Goal: Transaction & Acquisition: Purchase product/service

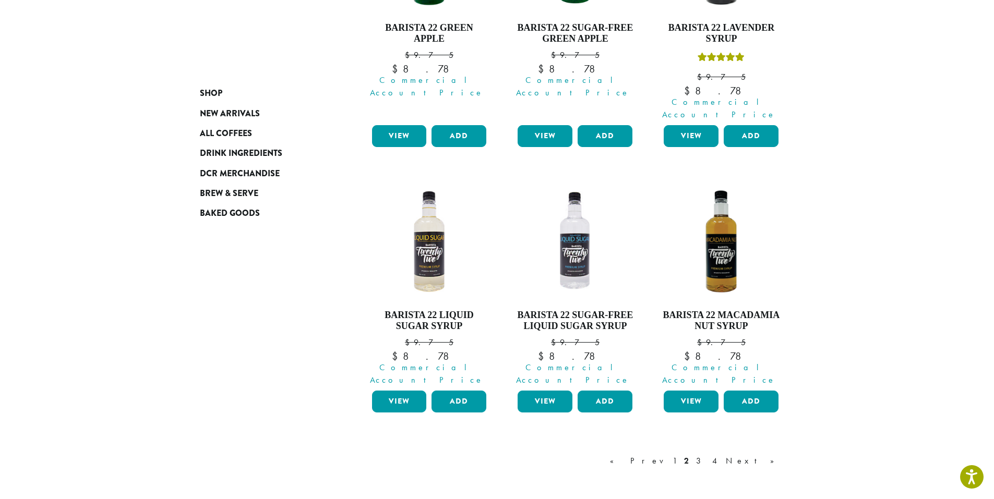
scroll to position [946, 0]
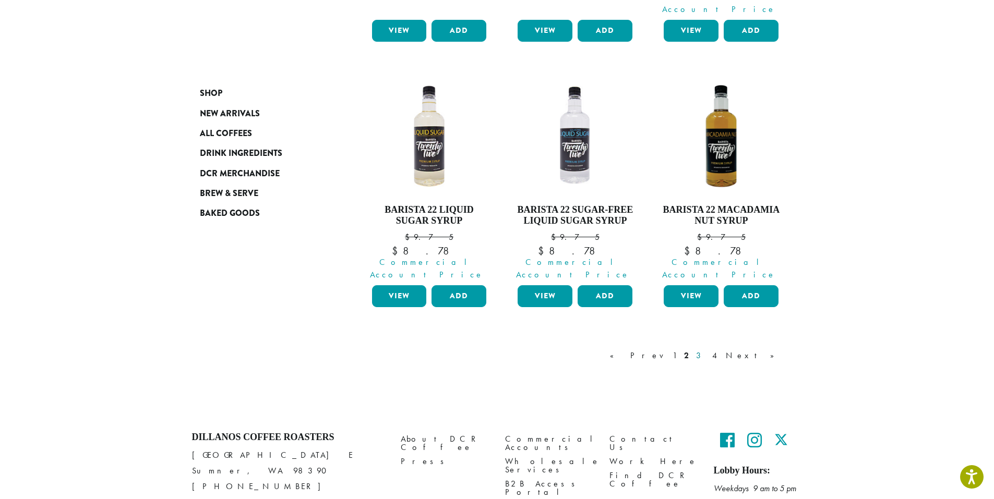
click at [707, 350] on link "3" at bounding box center [700, 356] width 13 height 13
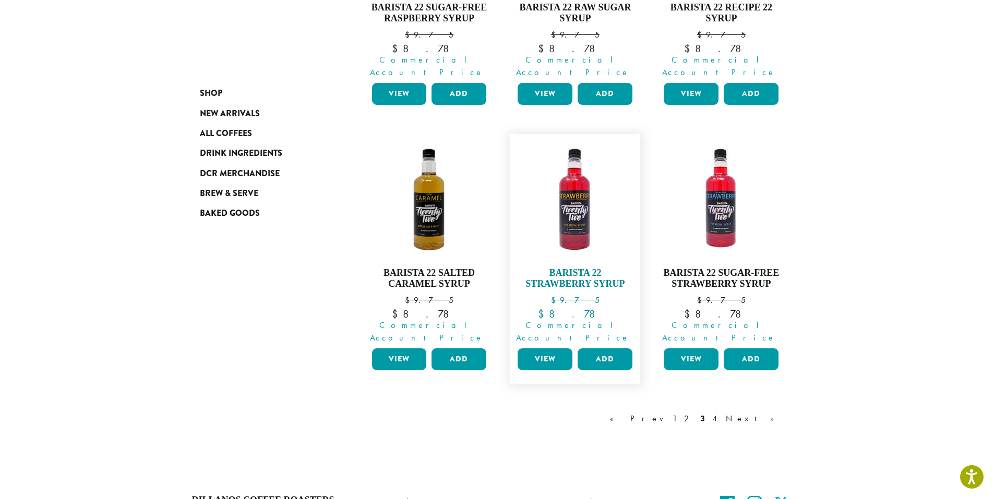
scroll to position [924, 0]
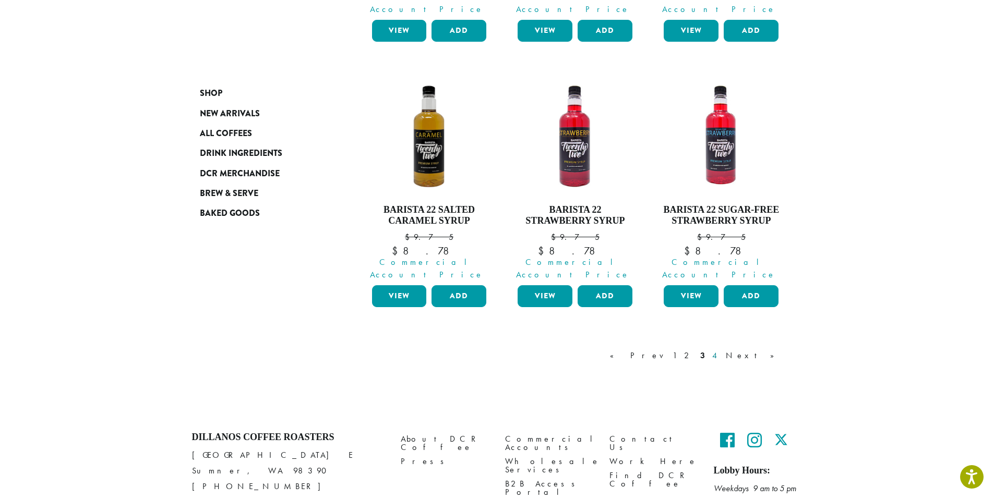
click at [720, 350] on link "4" at bounding box center [715, 356] width 10 height 13
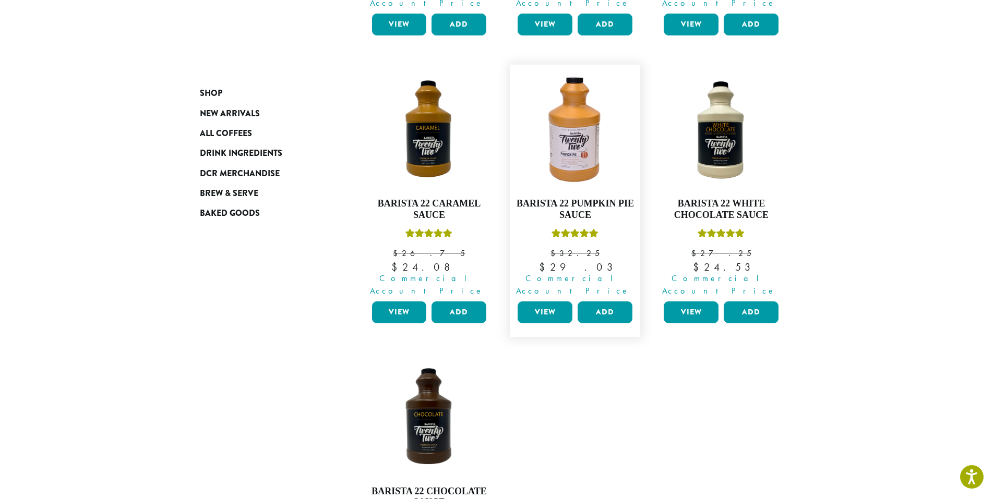
scroll to position [690, 0]
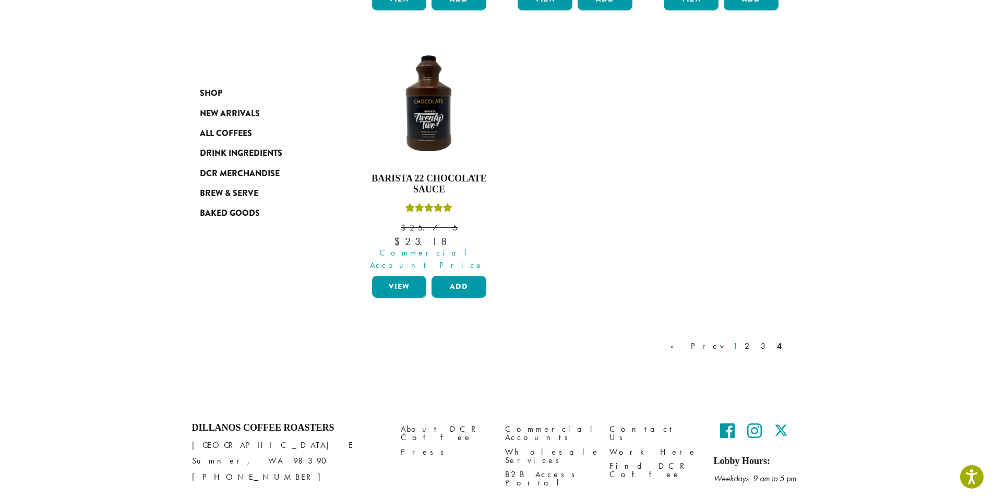
click at [739, 340] on link "1" at bounding box center [735, 346] width 8 height 13
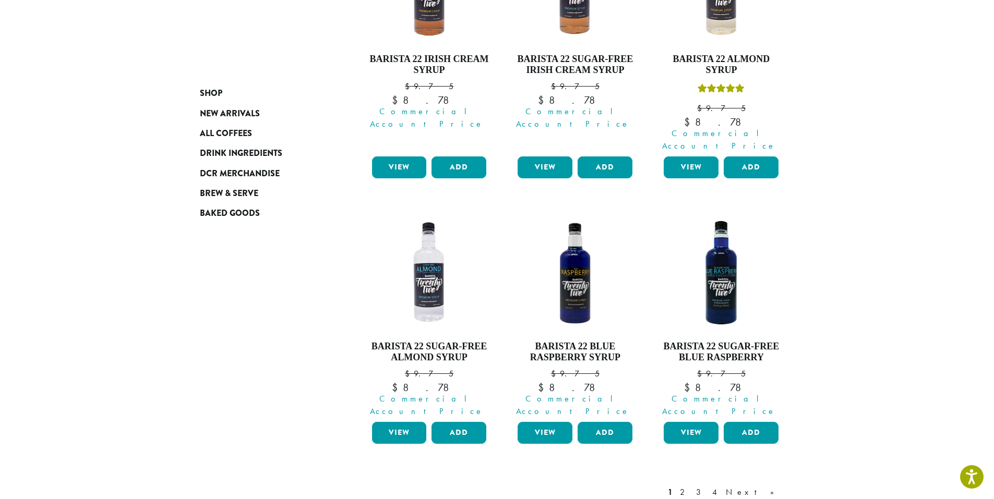
scroll to position [847, 0]
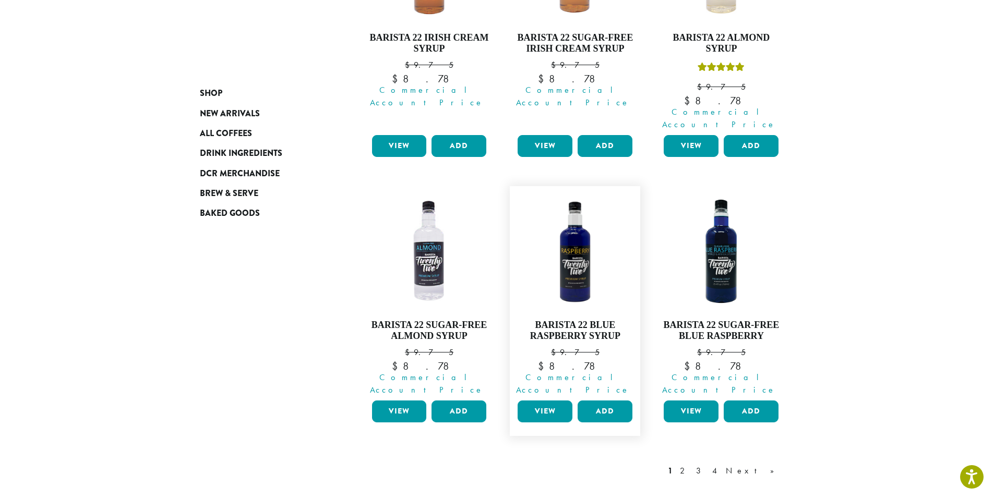
click at [541, 401] on link "View" at bounding box center [545, 412] width 55 height 22
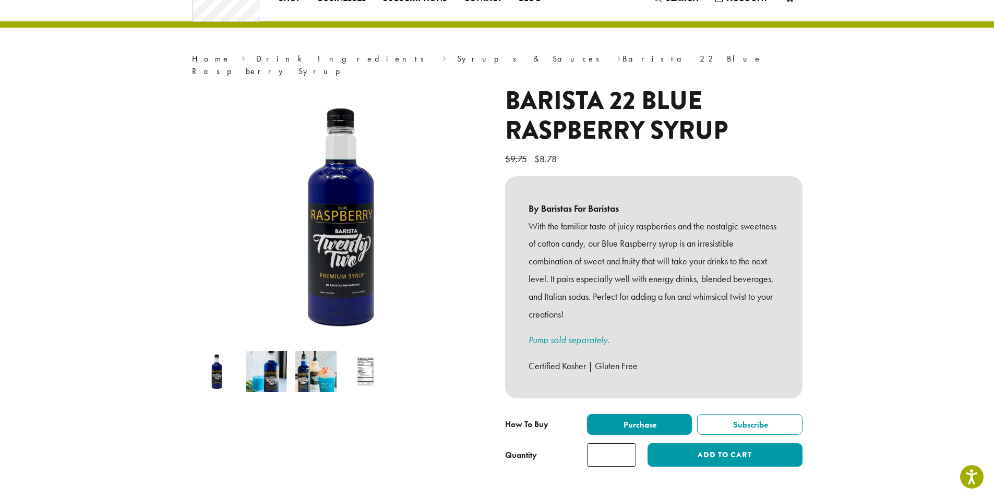
scroll to position [104, 0]
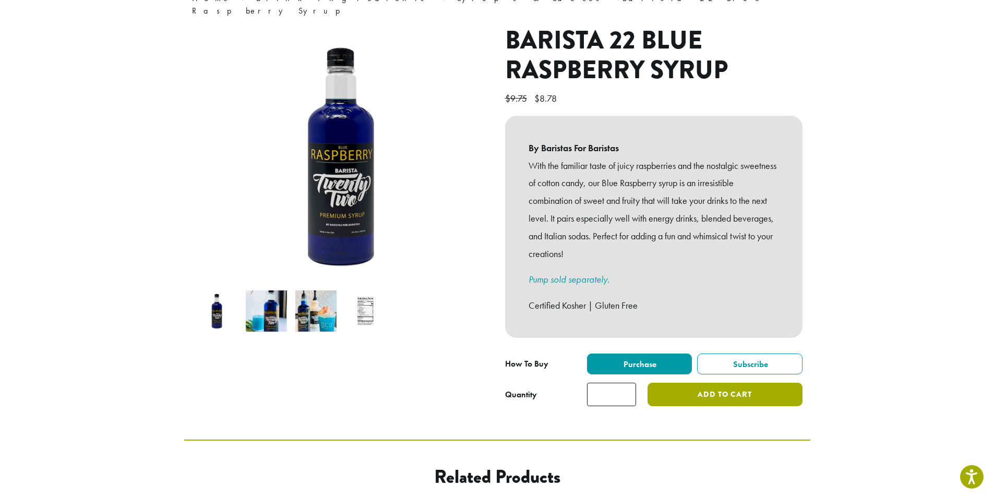
click at [703, 383] on button "Add to cart" at bounding box center [724, 394] width 154 height 23
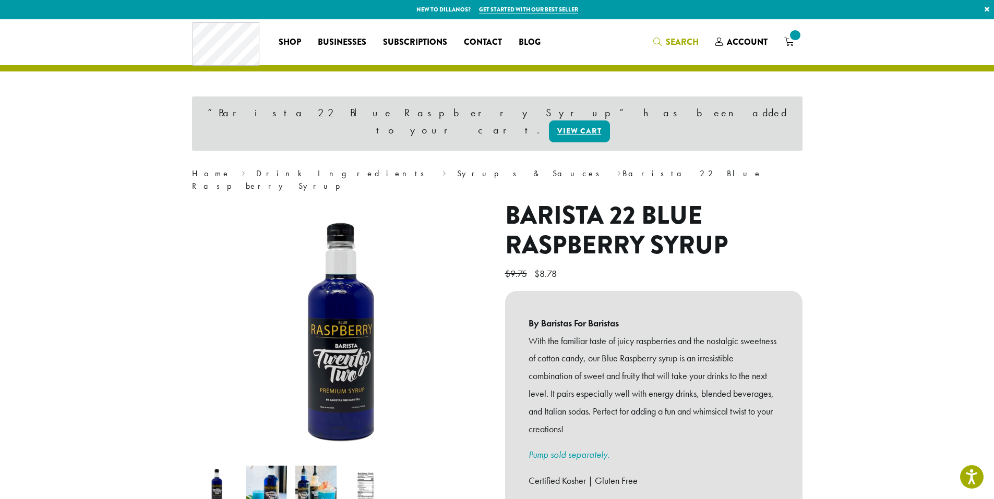
click at [665, 45] on span "Search" at bounding box center [675, 42] width 45 height 13
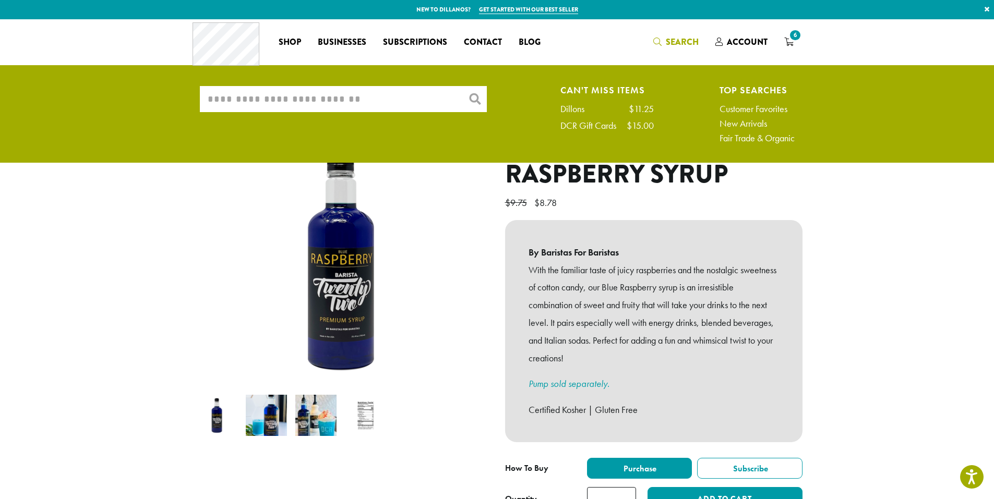
click at [314, 99] on input "What are you searching for?" at bounding box center [343, 99] width 287 height 26
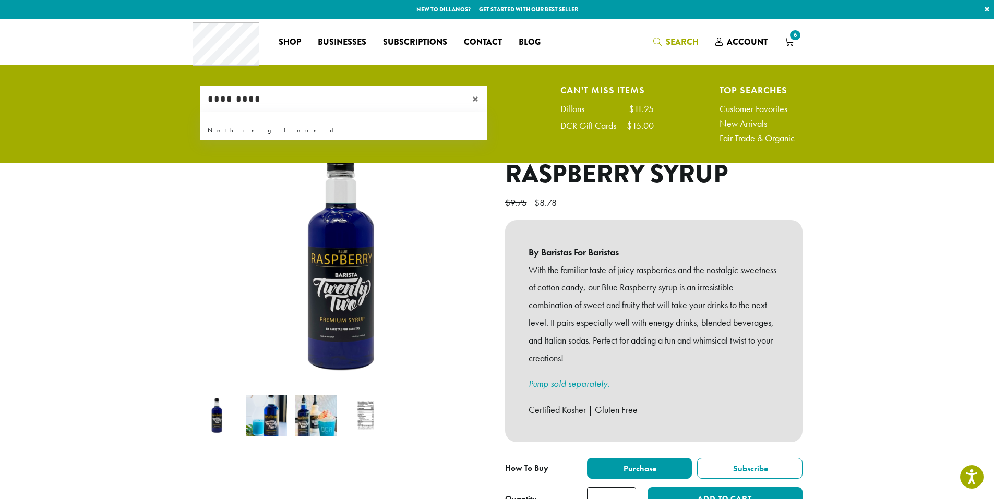
type input "*********"
click at [348, 97] on input "*********" at bounding box center [343, 99] width 287 height 26
click at [471, 98] on div "×" at bounding box center [477, 99] width 20 height 26
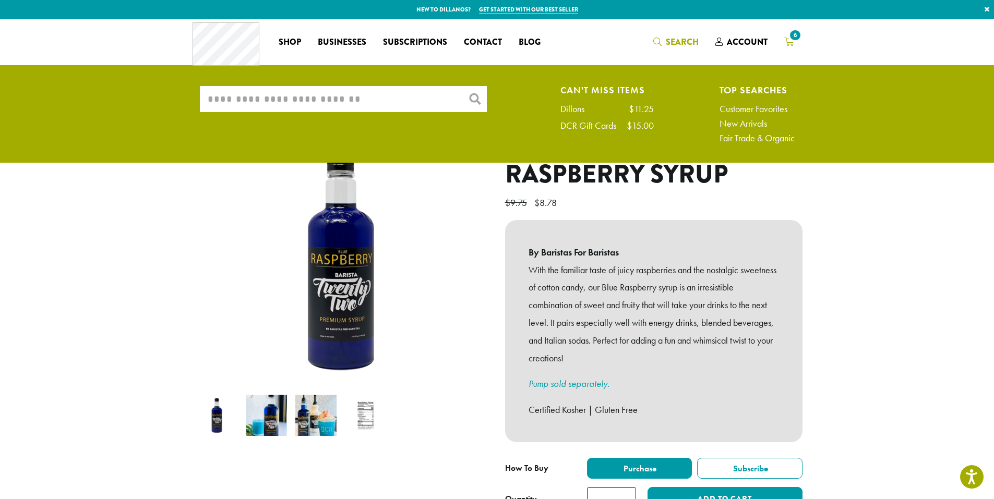
click at [795, 39] on span "6" at bounding box center [795, 35] width 14 height 14
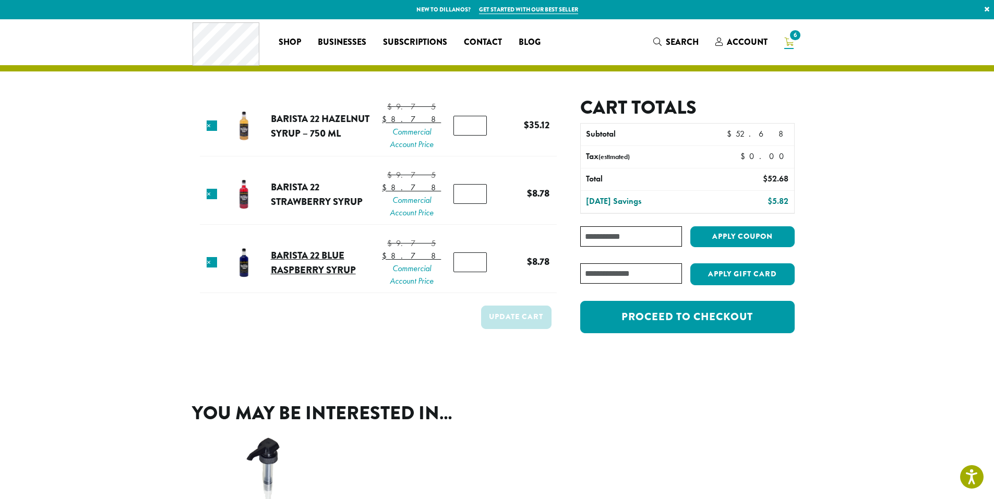
click at [308, 277] on link "Barista 22 Blue Raspberry Syrup" at bounding box center [313, 262] width 85 height 29
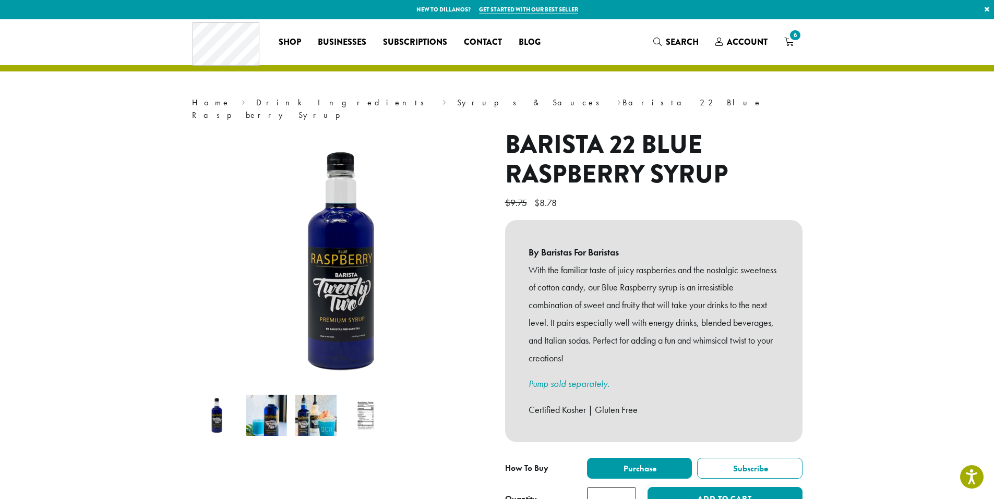
click at [131, 412] on section "**********" at bounding box center [497, 281] width 994 height 525
click at [457, 105] on link "Syrups & Sauces" at bounding box center [531, 102] width 149 height 11
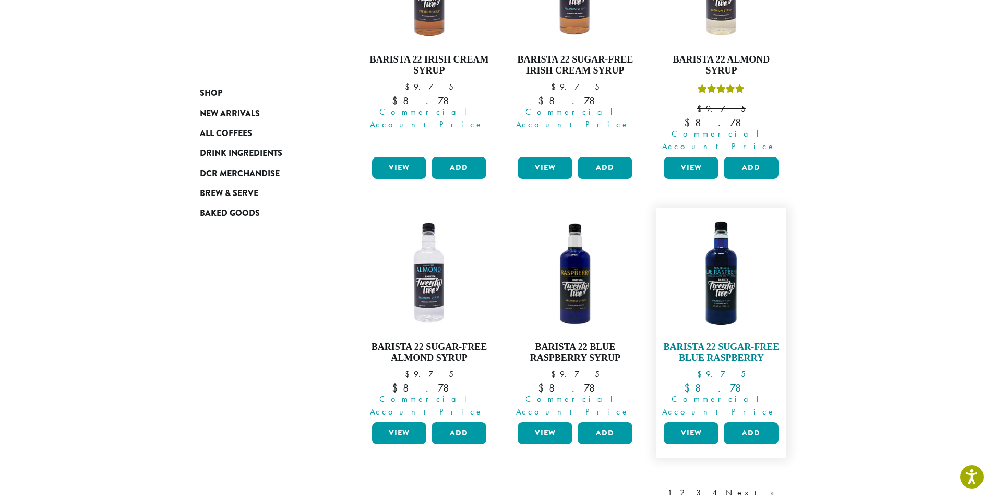
scroll to position [954, 0]
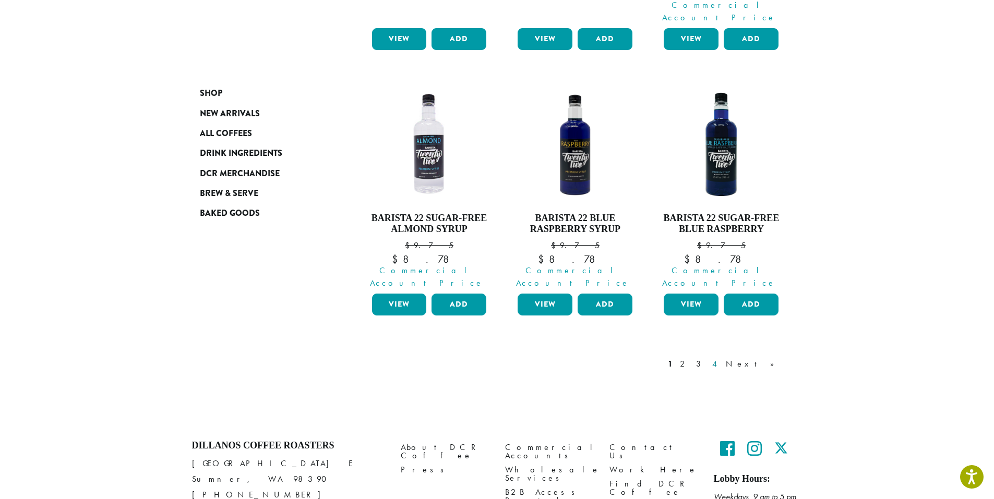
click at [720, 358] on link "4" at bounding box center [715, 364] width 10 height 13
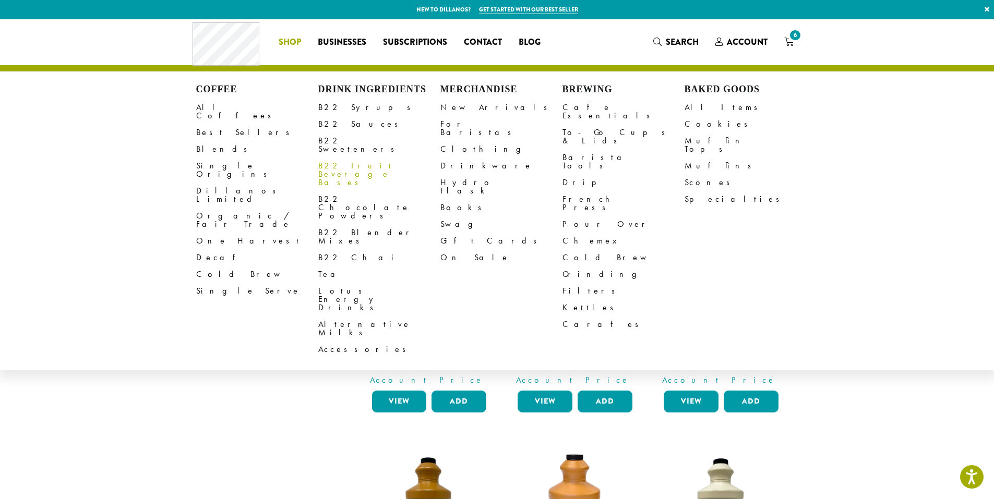
click at [355, 158] on link "B22 Fruit Beverage Bases" at bounding box center [379, 174] width 122 height 33
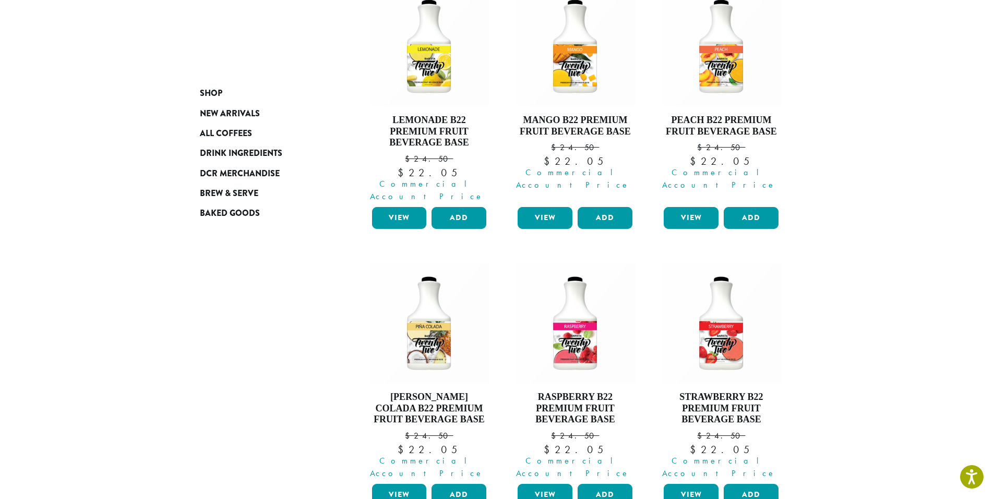
scroll to position [209, 0]
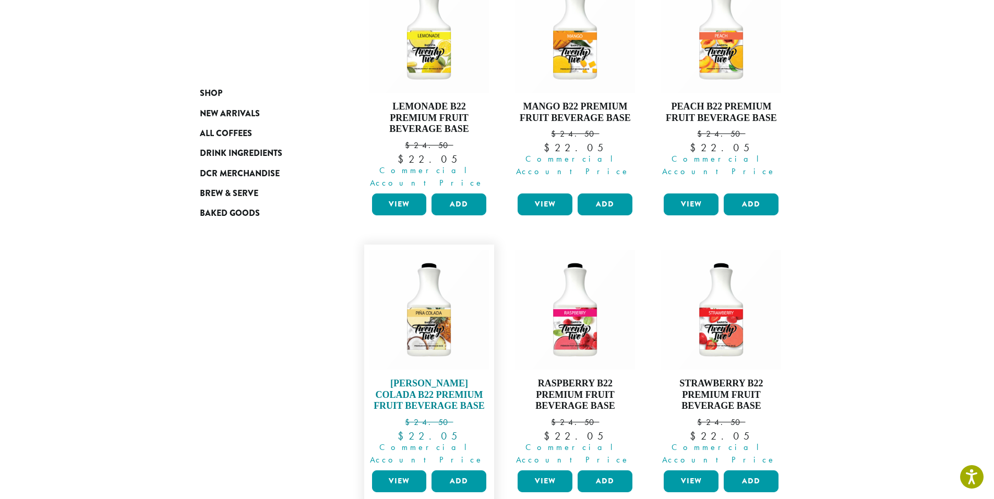
click at [412, 315] on img at bounding box center [429, 310] width 120 height 120
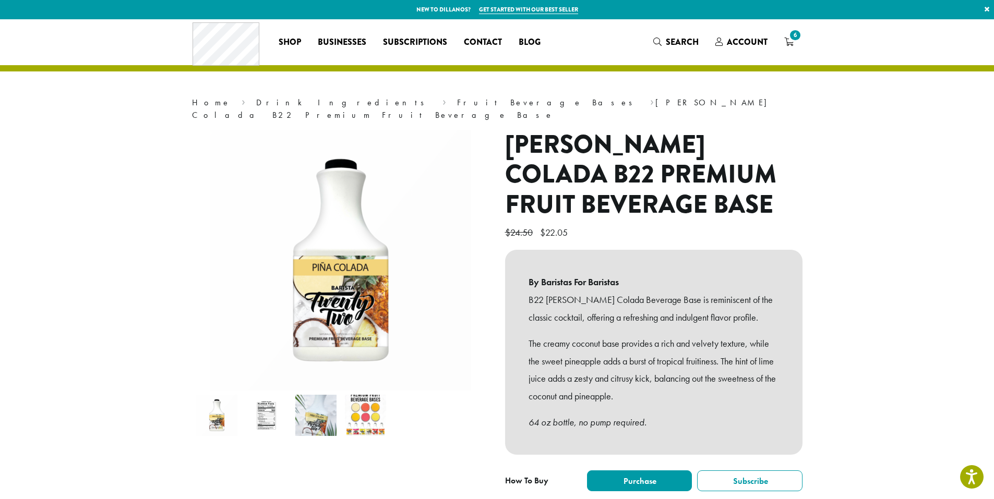
click at [365, 397] on img at bounding box center [365, 415] width 41 height 41
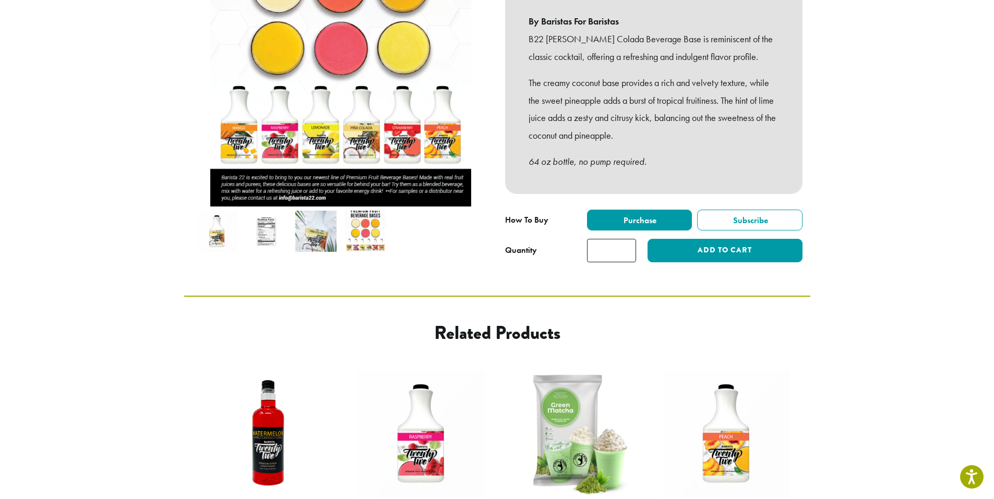
scroll to position [209, 0]
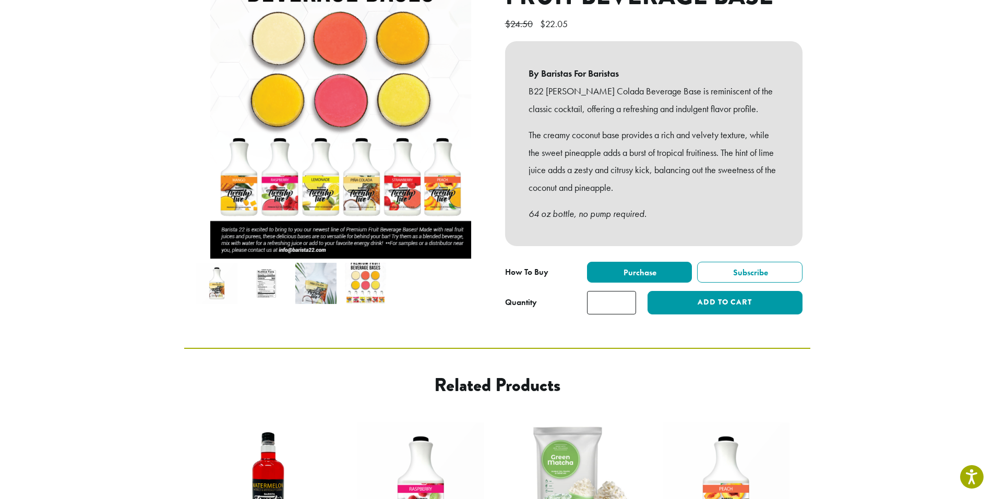
click at [303, 275] on img at bounding box center [315, 283] width 41 height 41
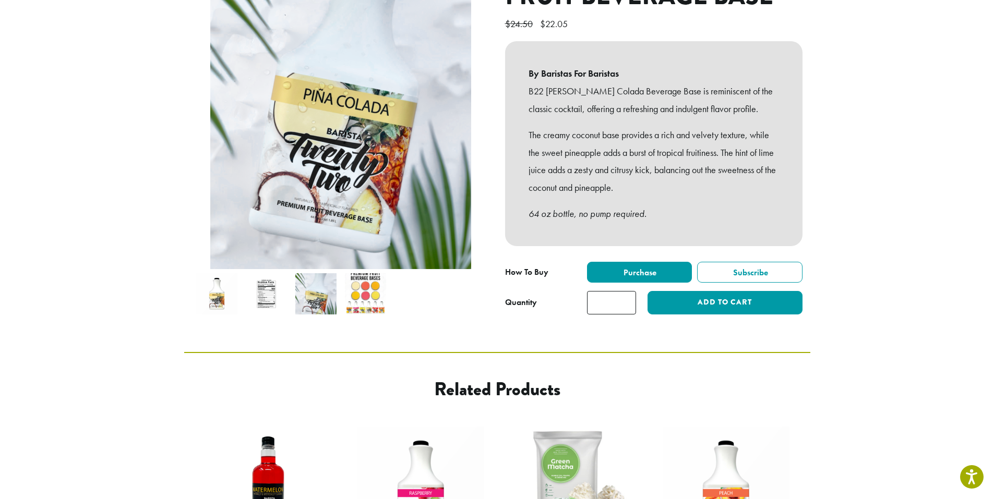
click at [269, 273] on img at bounding box center [266, 293] width 41 height 41
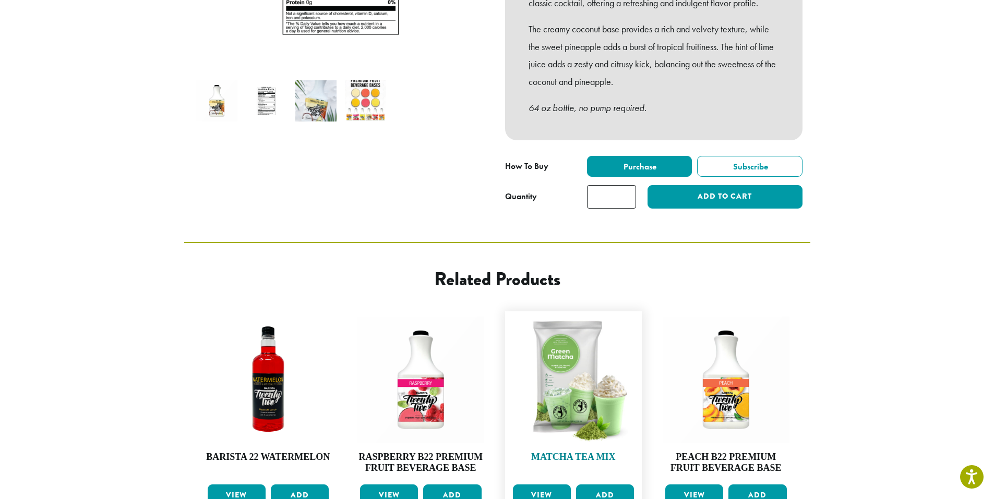
scroll to position [273, 0]
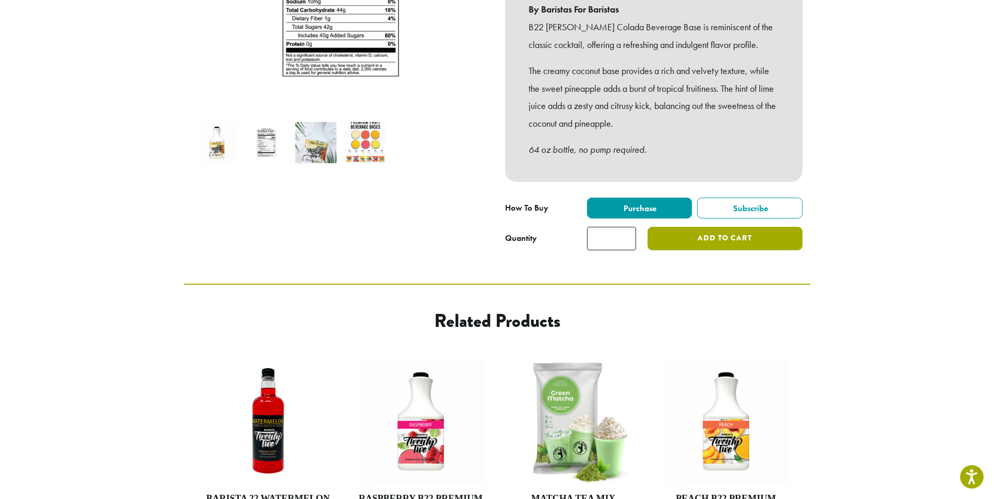
click at [743, 228] on button "Add to cart" at bounding box center [724, 238] width 154 height 23
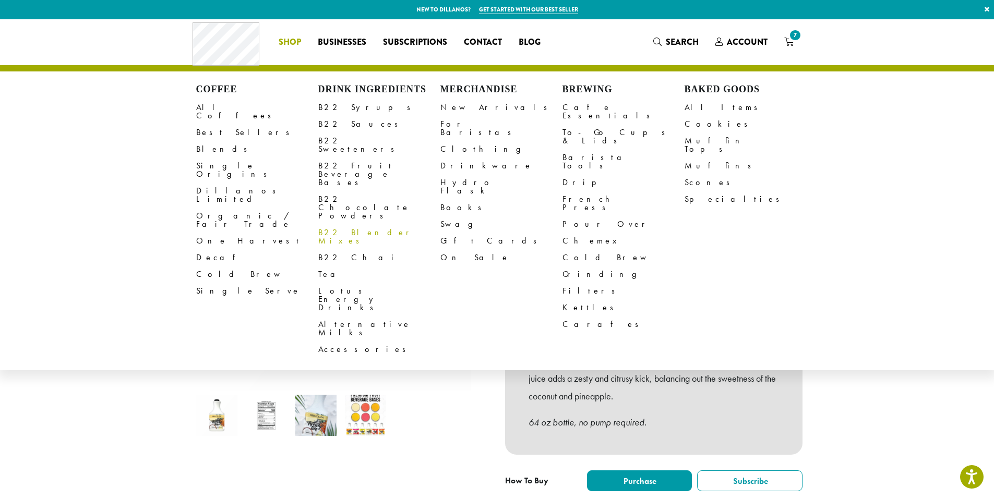
click at [363, 224] on link "B22 Blender Mixes" at bounding box center [379, 236] width 122 height 25
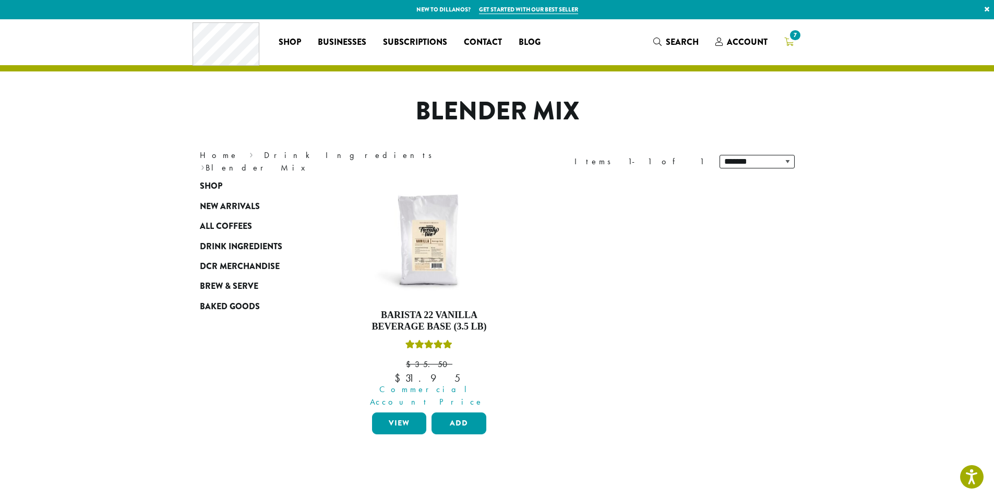
click at [788, 41] on icon "7" at bounding box center [788, 42] width 9 height 8
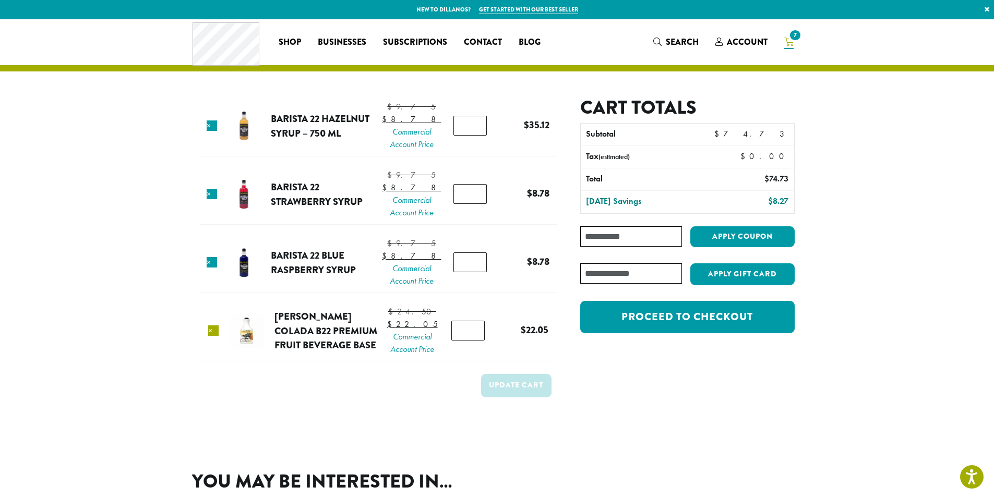
click at [209, 336] on link "×" at bounding box center [213, 331] width 10 height 10
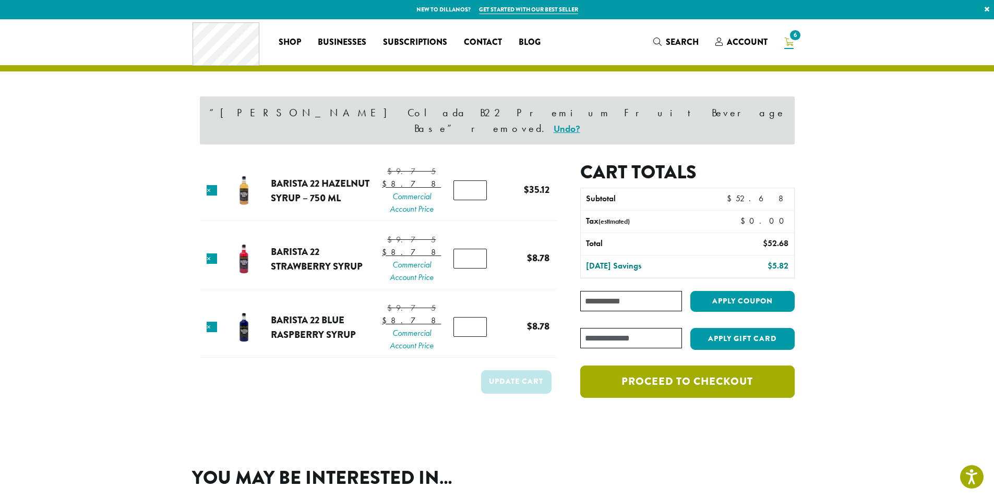
click at [693, 366] on link "Proceed to checkout" at bounding box center [687, 382] width 214 height 32
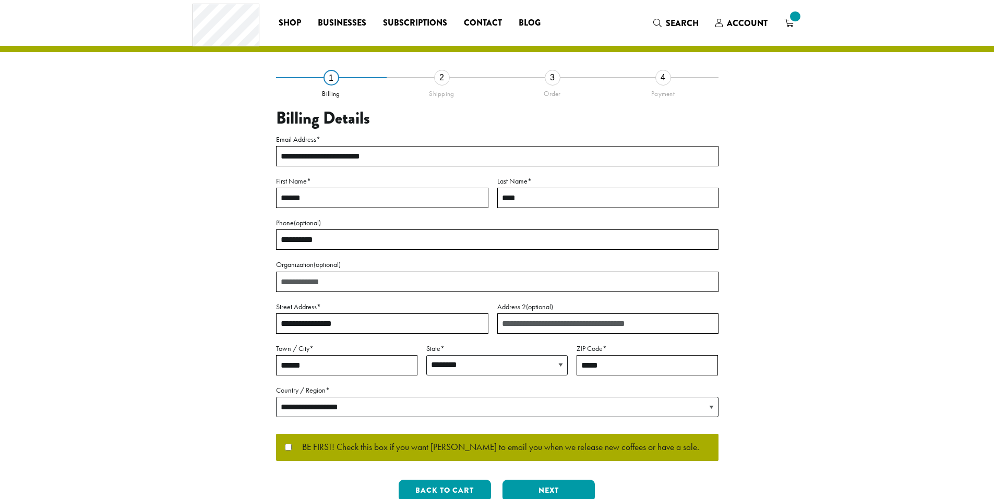
select select "**"
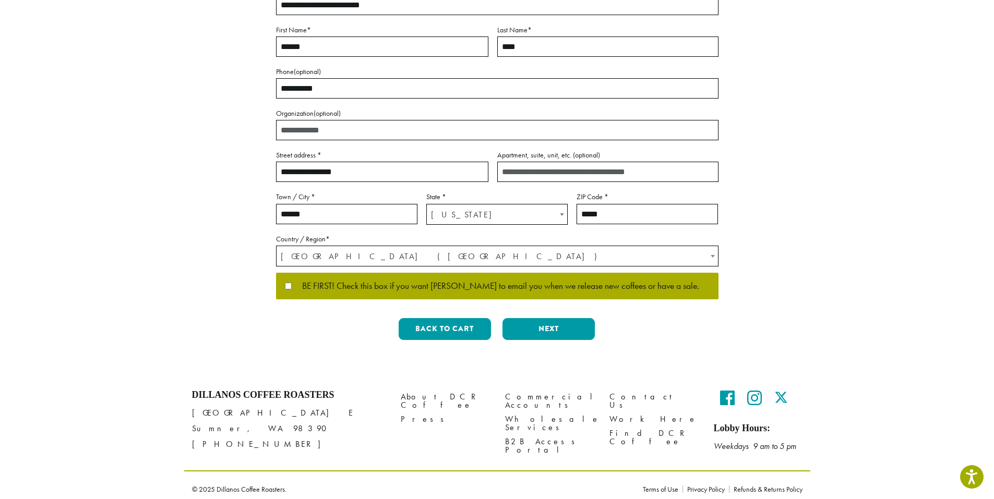
scroll to position [178, 0]
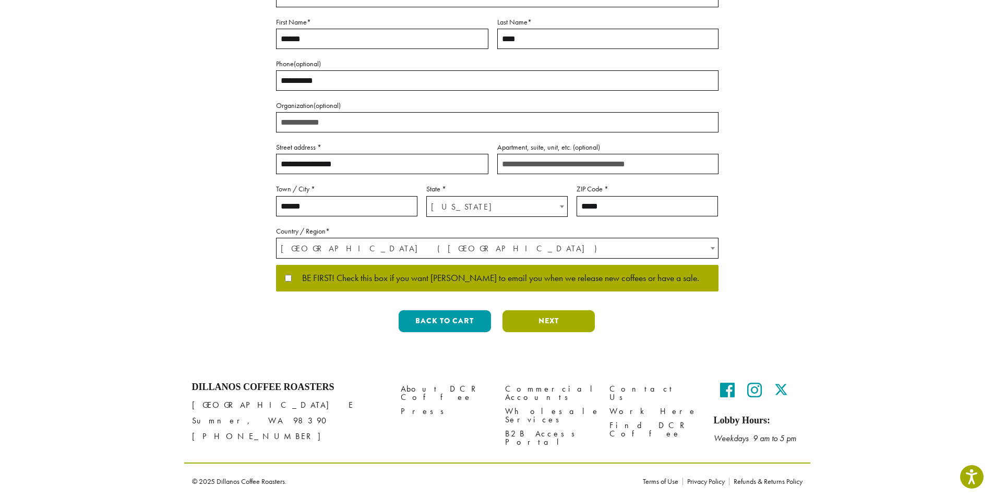
drag, startPoint x: 538, startPoint y: 324, endPoint x: 656, endPoint y: 351, distance: 120.2
click at [644, 355] on div "**********" at bounding box center [497, 103] width 626 height 525
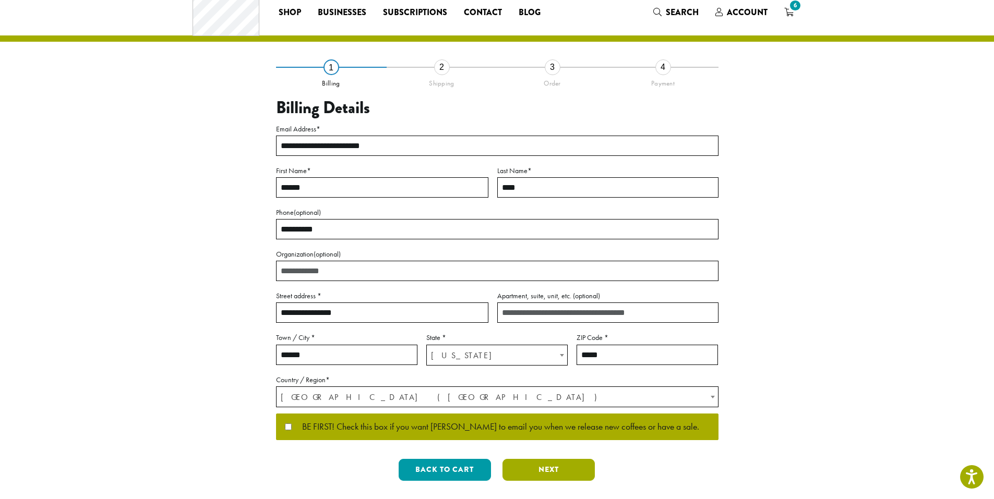
scroll to position [22, 0]
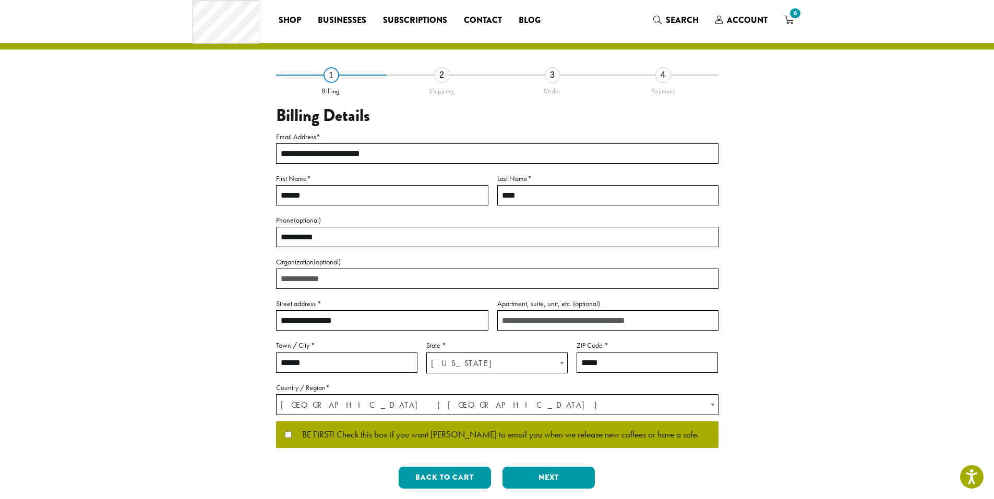
drag, startPoint x: 366, startPoint y: 313, endPoint x: 248, endPoint y: 315, distance: 117.9
click at [248, 315] on div "**********" at bounding box center [497, 286] width 595 height 423
type input "**********"
click at [538, 482] on button "Next" at bounding box center [548, 478] width 92 height 22
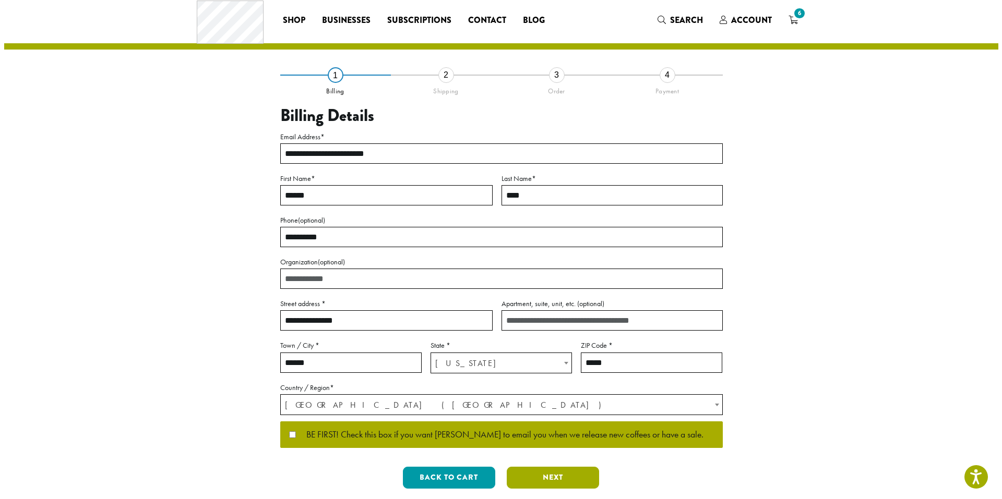
scroll to position [0, 0]
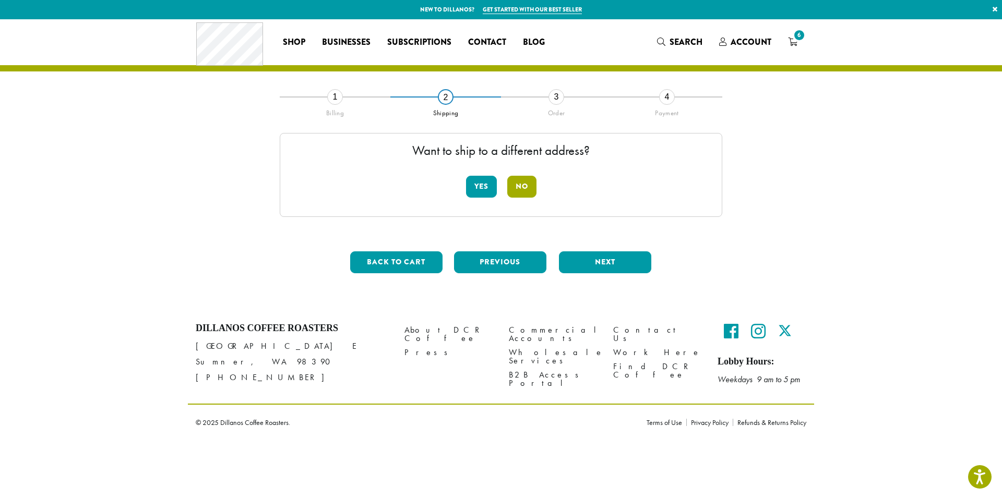
click at [512, 183] on button "No" at bounding box center [521, 187] width 29 height 22
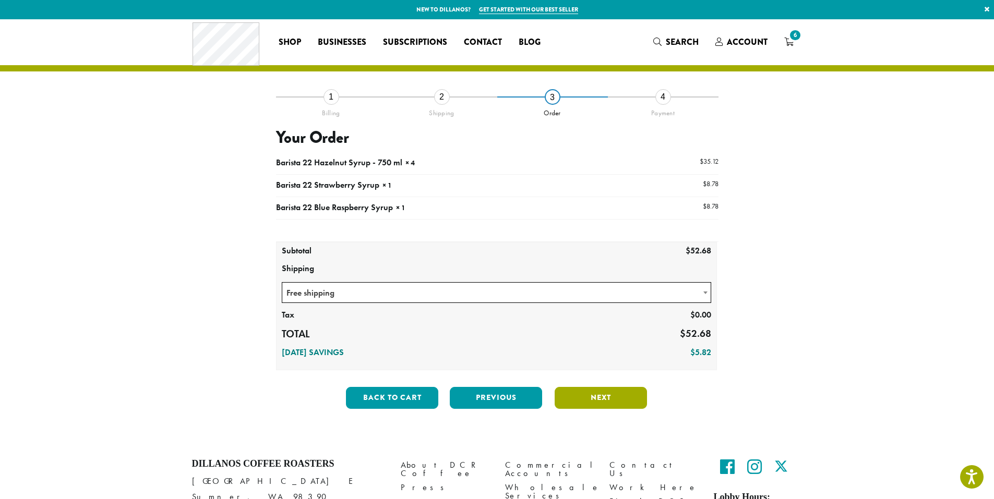
click at [588, 401] on button "Next" at bounding box center [601, 398] width 92 height 22
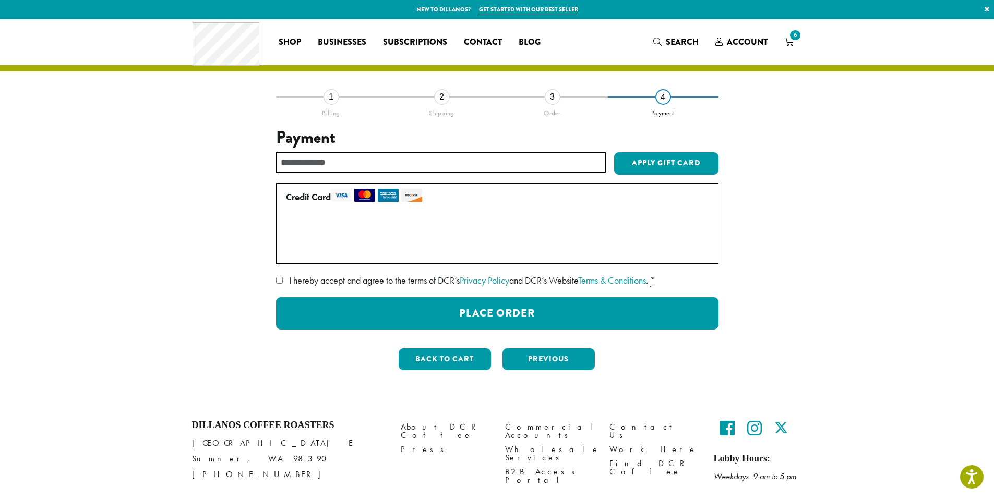
click at [355, 283] on span "I hereby accept and agree to the terms of DCR’s Privacy Policy and DCR’s Websit…" at bounding box center [468, 280] width 359 height 12
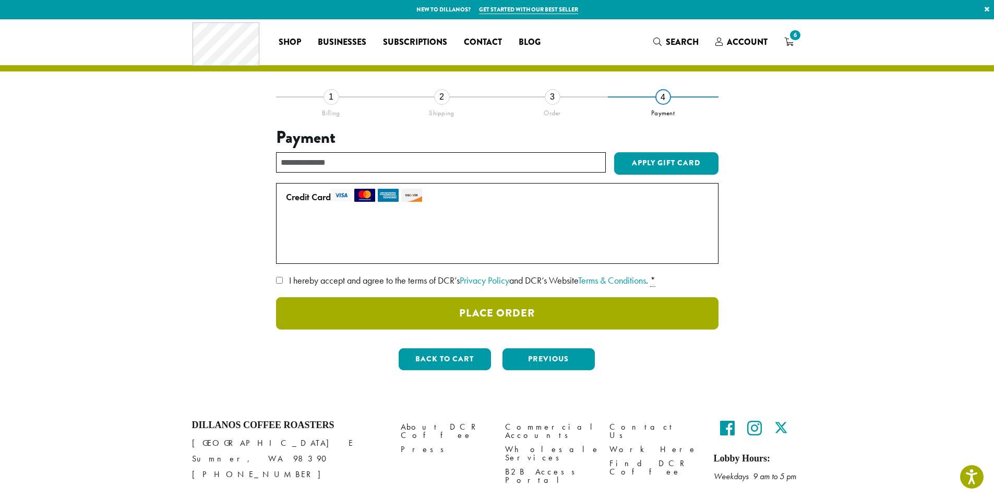
click at [455, 320] on button "Place Order" at bounding box center [497, 313] width 442 height 32
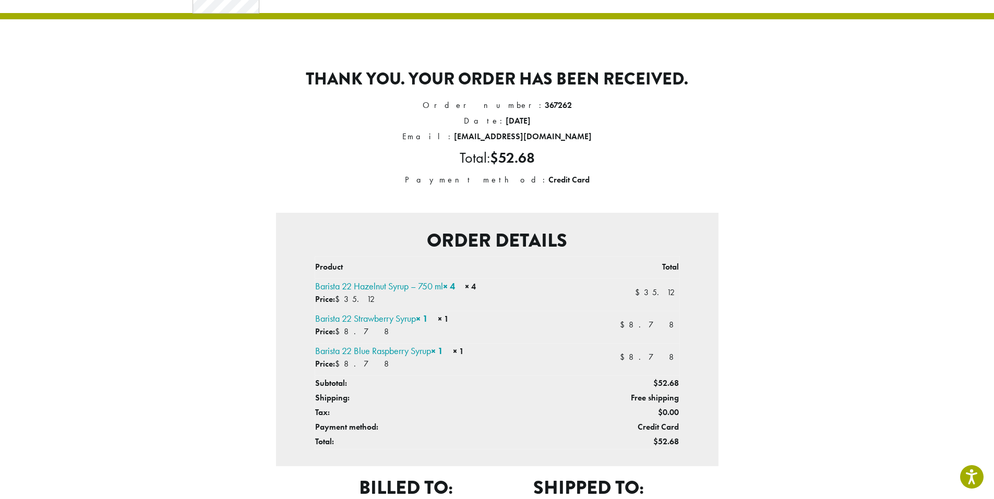
scroll to position [209, 0]
